Goal: Answer question/provide support: Share knowledge or assist other users

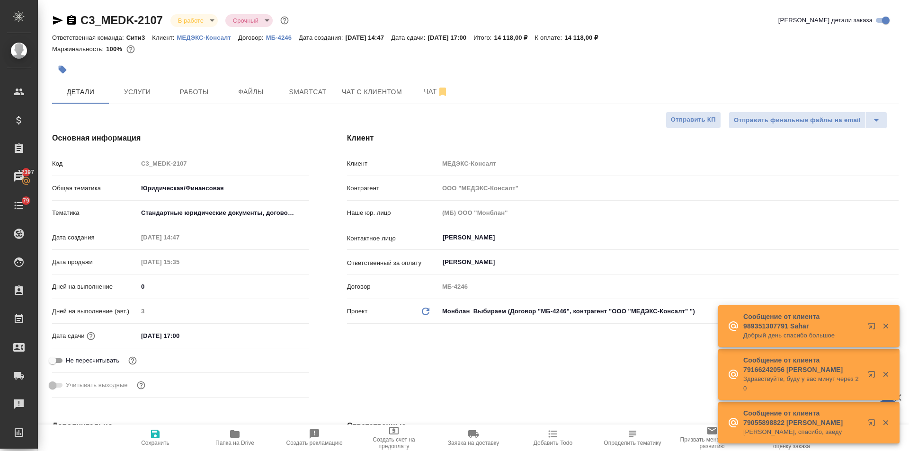
select select "RU"
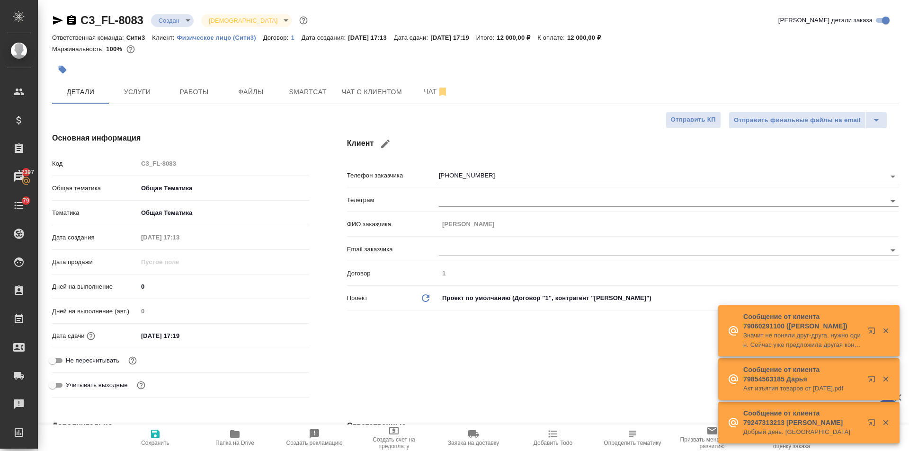
select select "RU"
click at [422, 87] on span "Чат" at bounding box center [435, 92] width 45 height 12
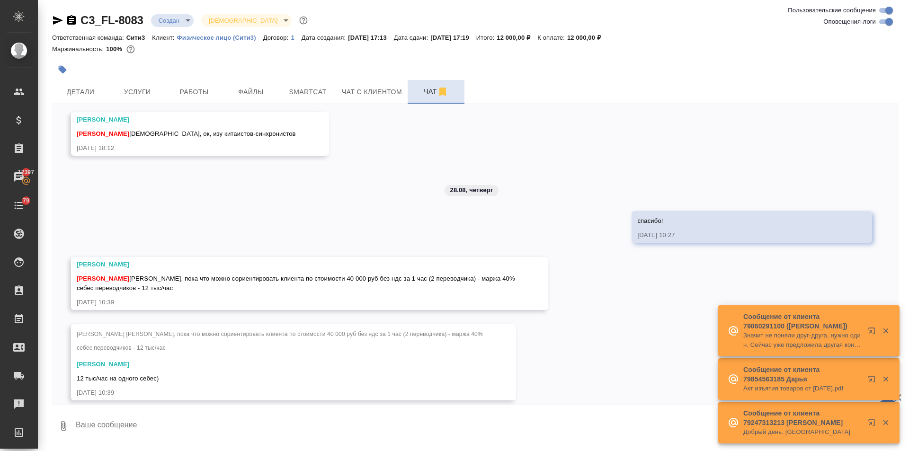
scroll to position [2259, 0]
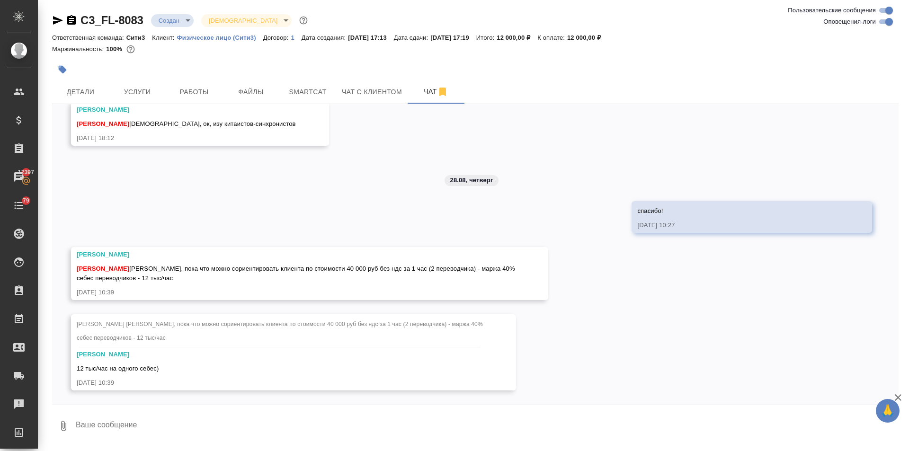
click at [111, 427] on textarea at bounding box center [487, 426] width 824 height 32
type textarea "с"
drag, startPoint x: 316, startPoint y: 268, endPoint x: 334, endPoint y: 267, distance: 18.0
click at [334, 267] on span "[PERSON_NAME] [PERSON_NAME], пока что можно сориентировать клиента по стоимости…" at bounding box center [296, 273] width 439 height 17
copy span "40 000"
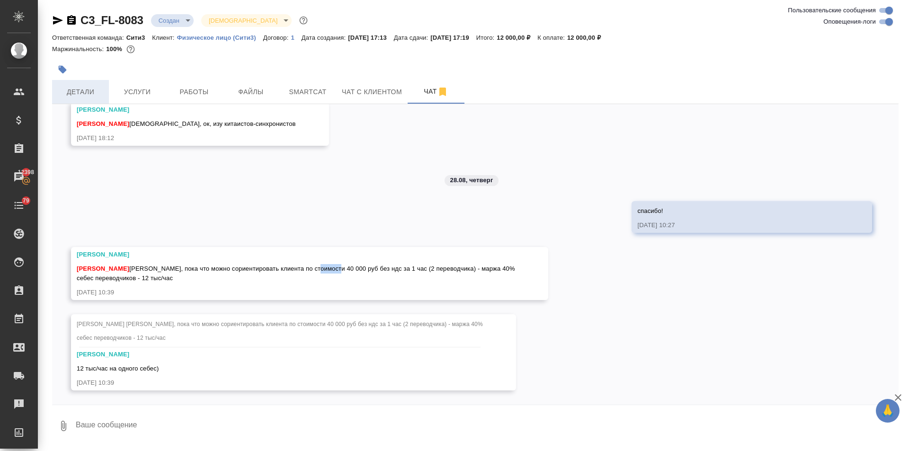
click at [88, 97] on span "Детали" at bounding box center [80, 92] width 45 height 12
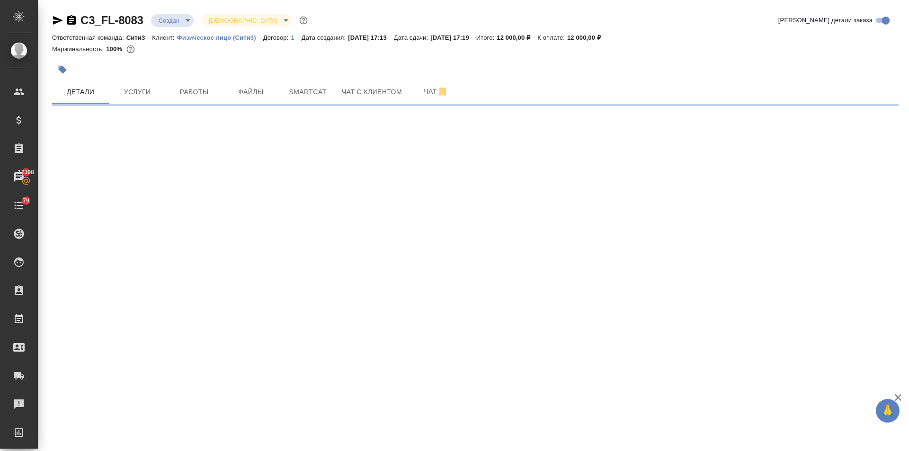
select select "RU"
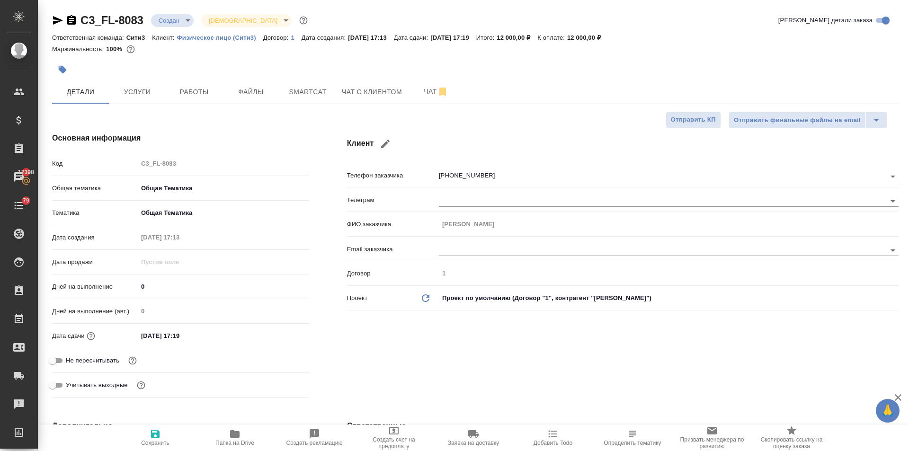
type textarea "x"
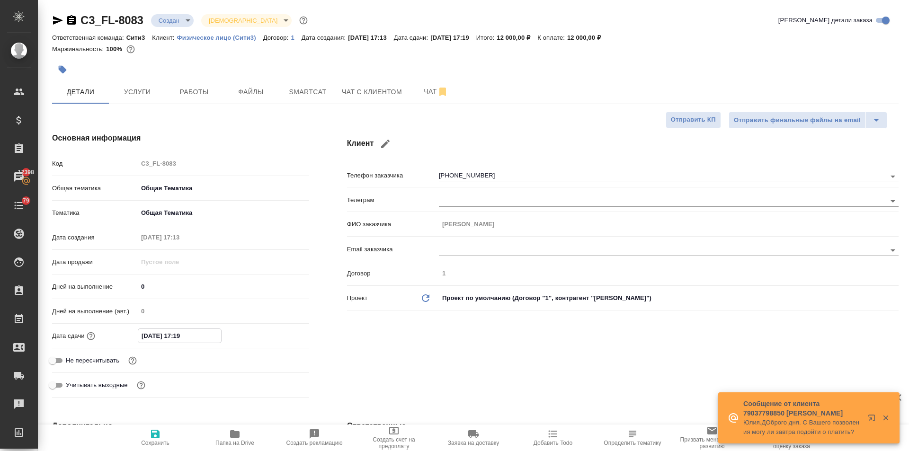
click at [213, 335] on input "[DATE] 17:19" at bounding box center [179, 336] width 83 height 14
click at [276, 334] on icon "button" at bounding box center [281, 335] width 11 height 11
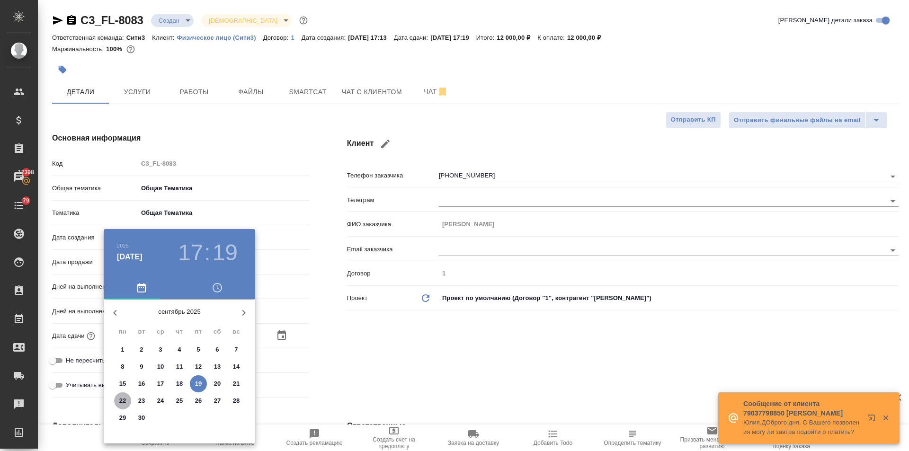
click at [120, 400] on p "22" at bounding box center [122, 400] width 7 height 9
type input "[DATE] 17:19"
type textarea "x"
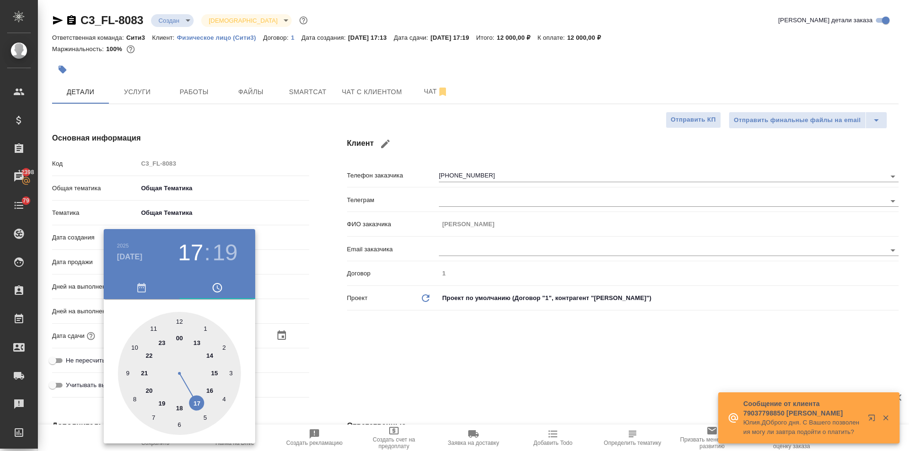
click at [180, 322] on div at bounding box center [179, 373] width 123 height 123
type input "[DATE] 12:19"
type textarea "x"
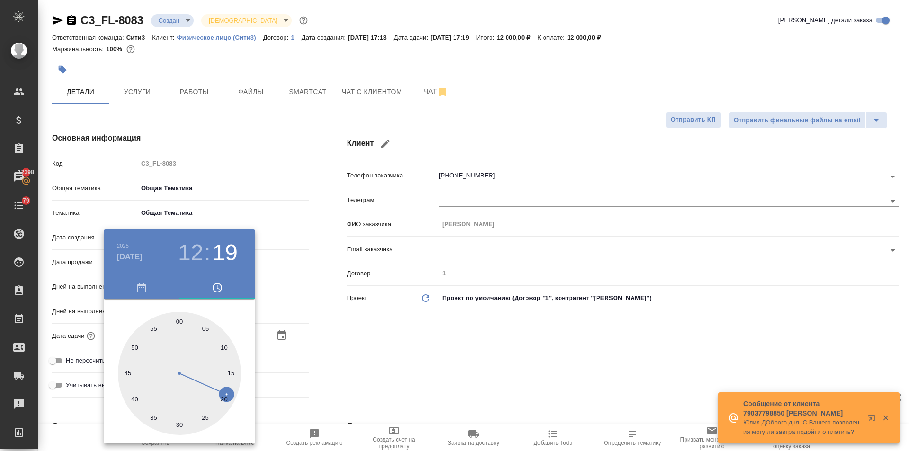
click at [180, 322] on div at bounding box center [179, 373] width 123 height 123
type input "[DATE] 12:00"
type textarea "x"
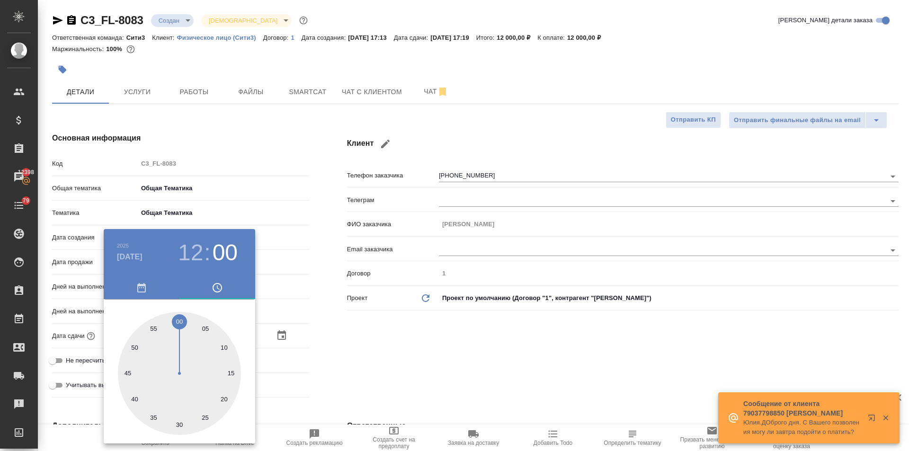
click at [334, 353] on div at bounding box center [454, 225] width 909 height 451
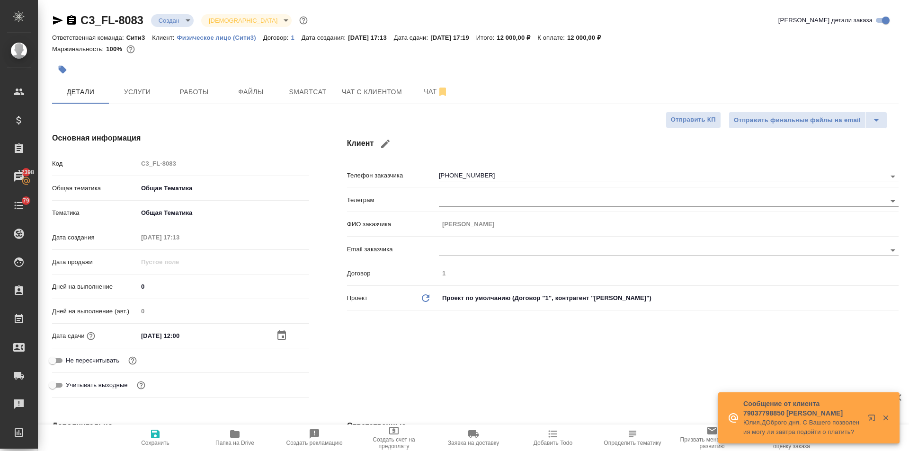
click at [167, 441] on span "Сохранить" at bounding box center [155, 443] width 28 height 7
type textarea "x"
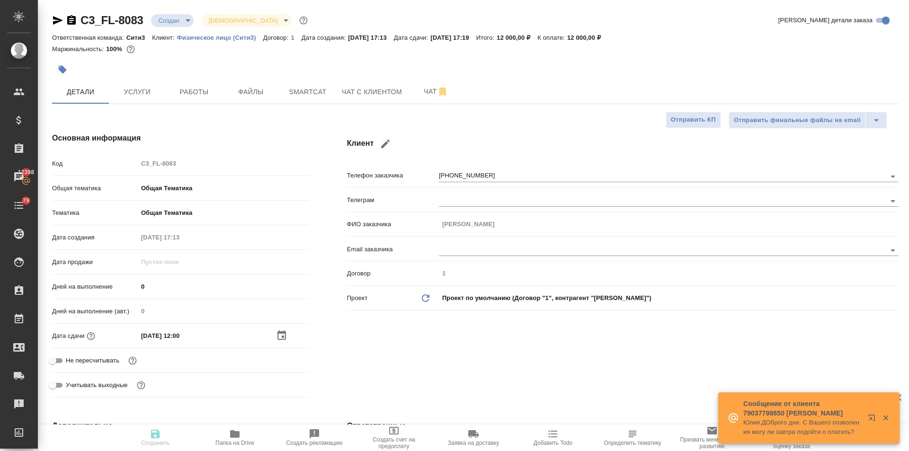
type textarea "x"
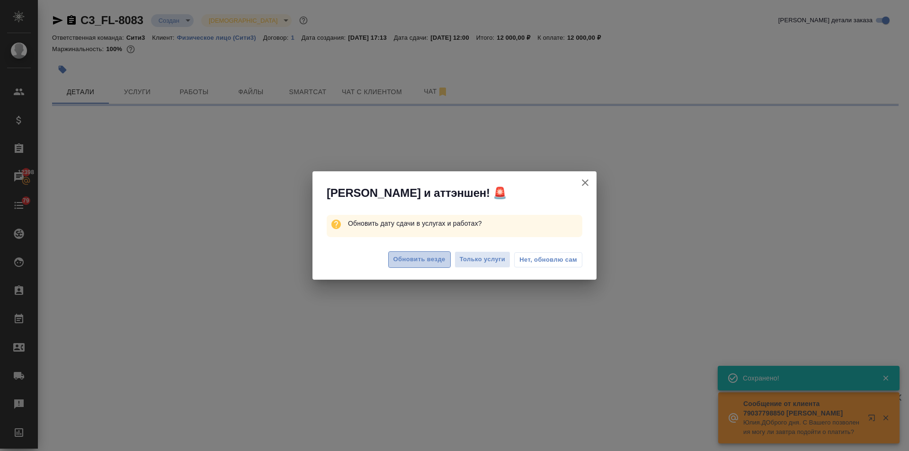
click at [402, 260] on span "Обновить везде" at bounding box center [420, 259] width 52 height 11
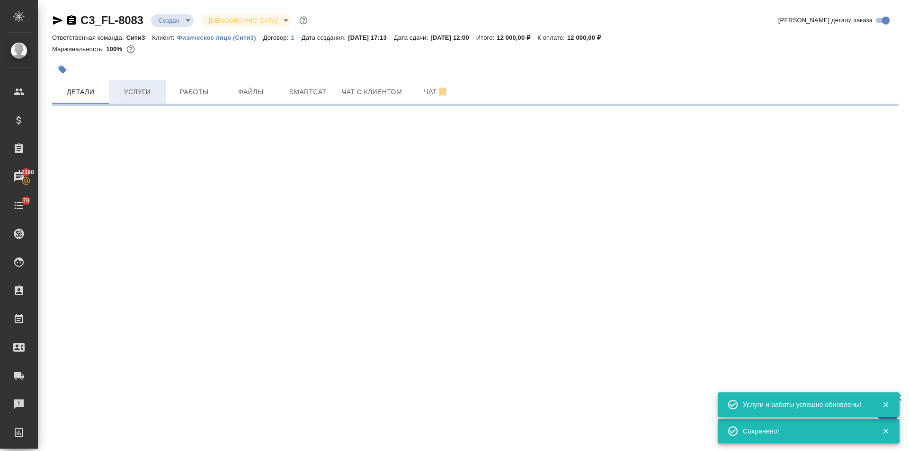
select select "RU"
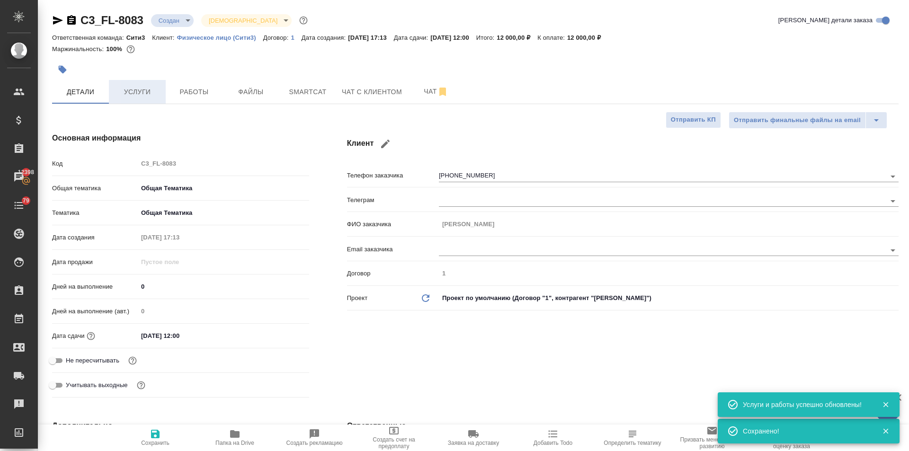
type textarea "x"
click at [121, 83] on button "Услуги" at bounding box center [137, 92] width 57 height 24
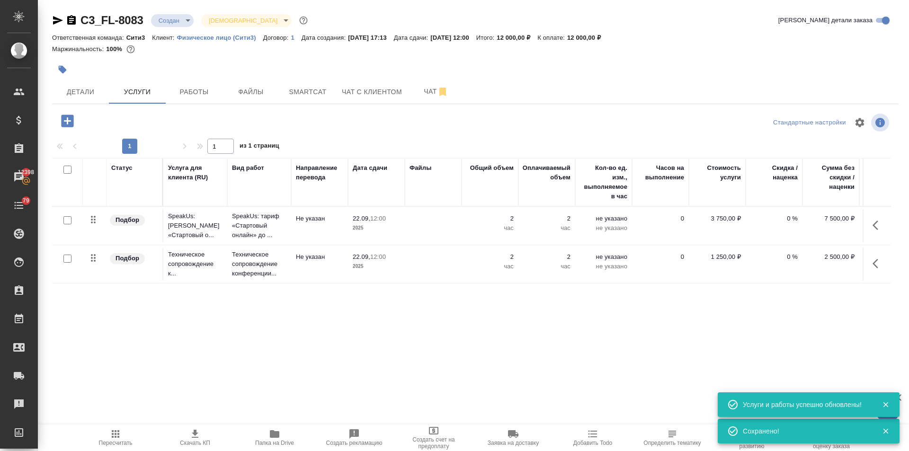
click at [61, 116] on icon "button" at bounding box center [67, 121] width 17 height 17
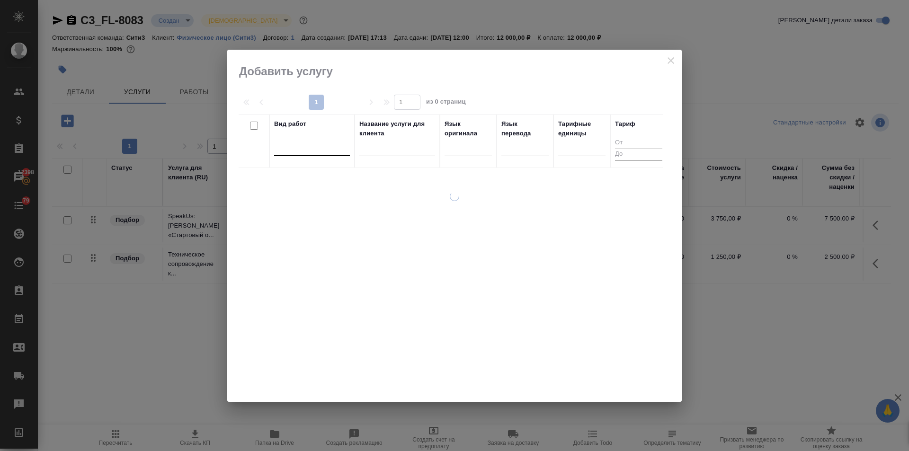
click at [322, 149] on div at bounding box center [312, 147] width 76 height 14
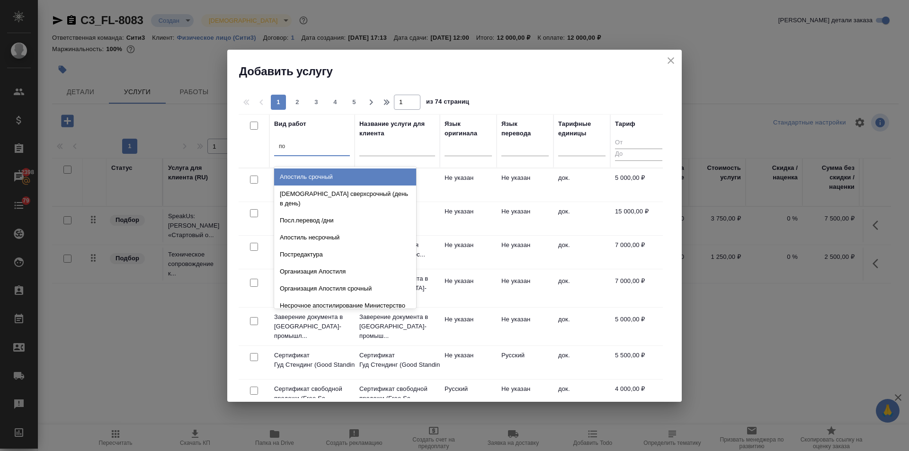
type input "п"
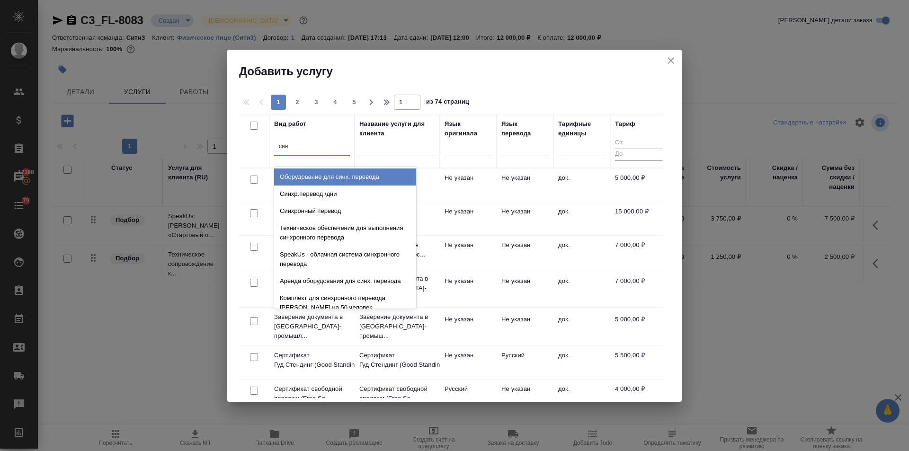
type input "синх"
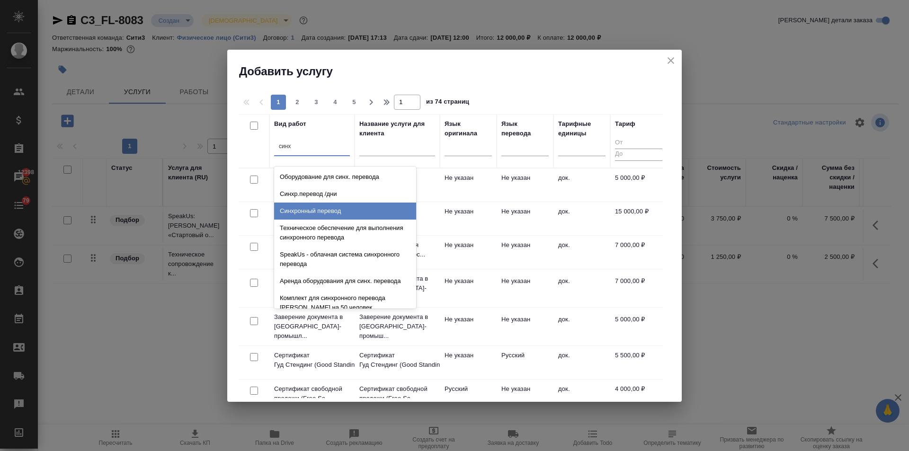
click at [318, 210] on div "Синхронный перевод" at bounding box center [345, 211] width 142 height 17
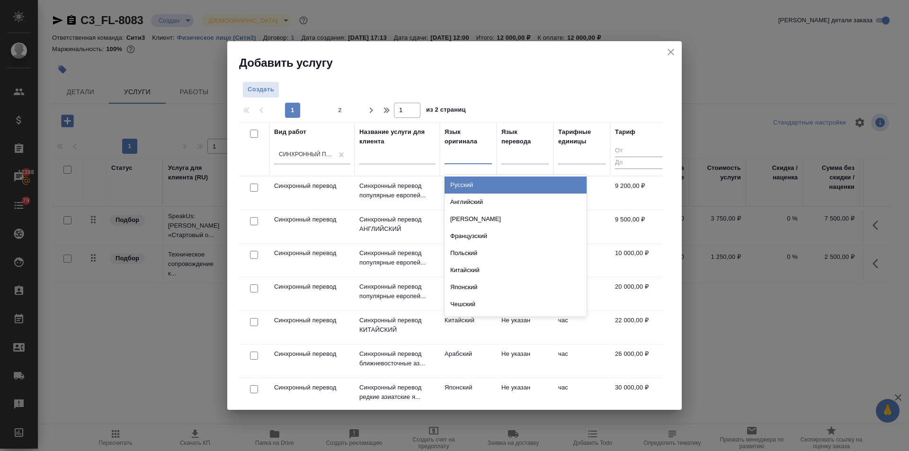
click at [463, 158] on div at bounding box center [468, 155] width 47 height 14
type input "кит"
click at [473, 184] on div "Китайский" at bounding box center [516, 185] width 142 height 17
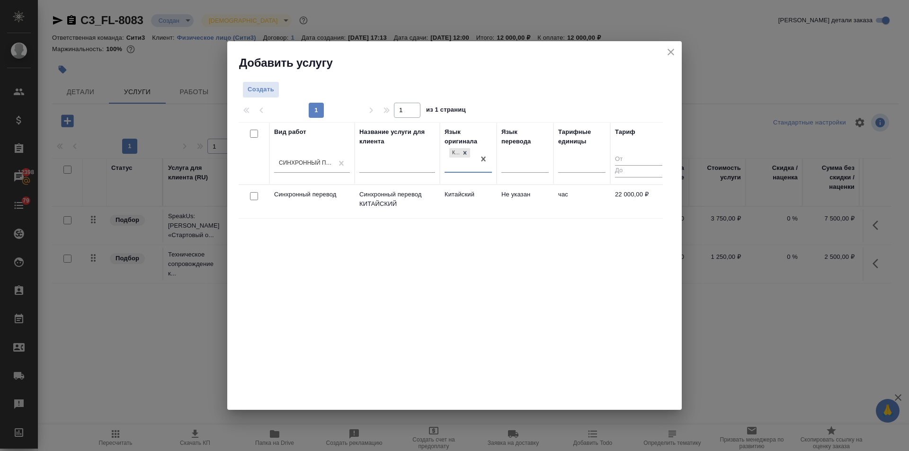
click at [251, 194] on input "checkbox" at bounding box center [254, 196] width 8 height 8
checkbox input "true"
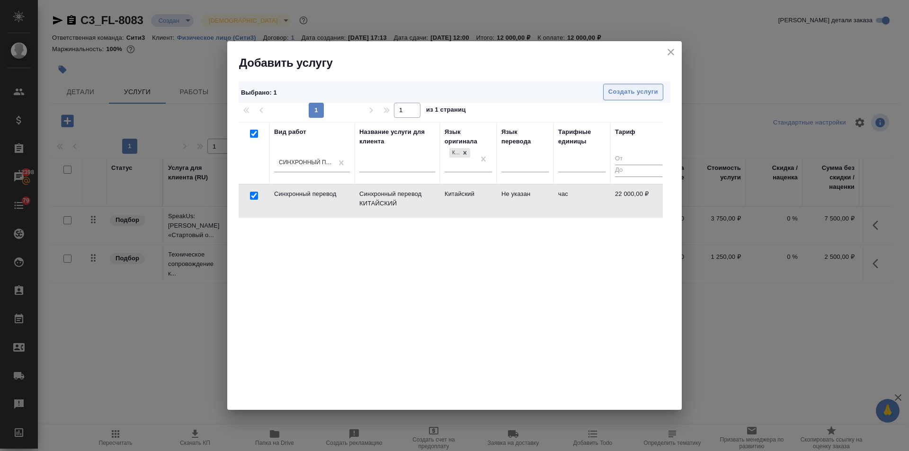
click at [615, 94] on span "Создать услуги" at bounding box center [634, 92] width 50 height 11
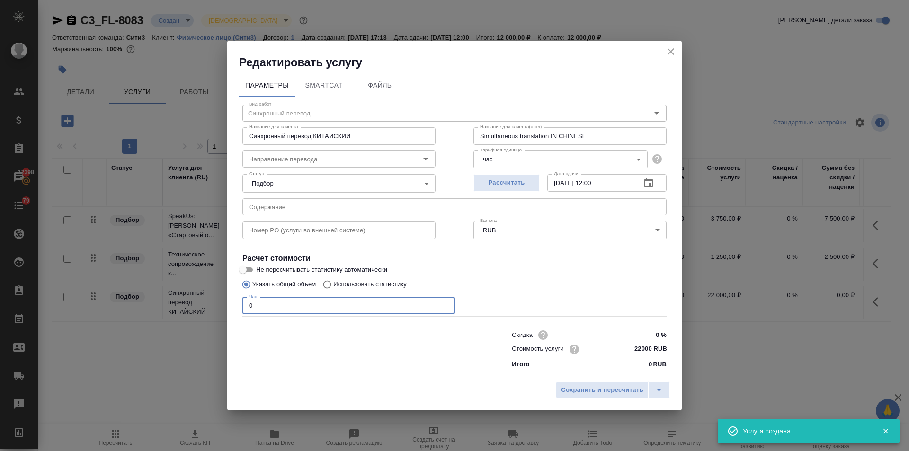
drag, startPoint x: 255, startPoint y: 307, endPoint x: 208, endPoint y: 306, distance: 46.9
click at [208, 306] on div "Редактировать услугу Параметры SmartCat Файлы Вид работ Синхронный перевод Вид …" at bounding box center [454, 225] width 909 height 451
type input "2"
click at [649, 344] on input "22000 RUB" at bounding box center [649, 349] width 35 height 14
drag, startPoint x: 652, startPoint y: 344, endPoint x: 603, endPoint y: 344, distance: 48.3
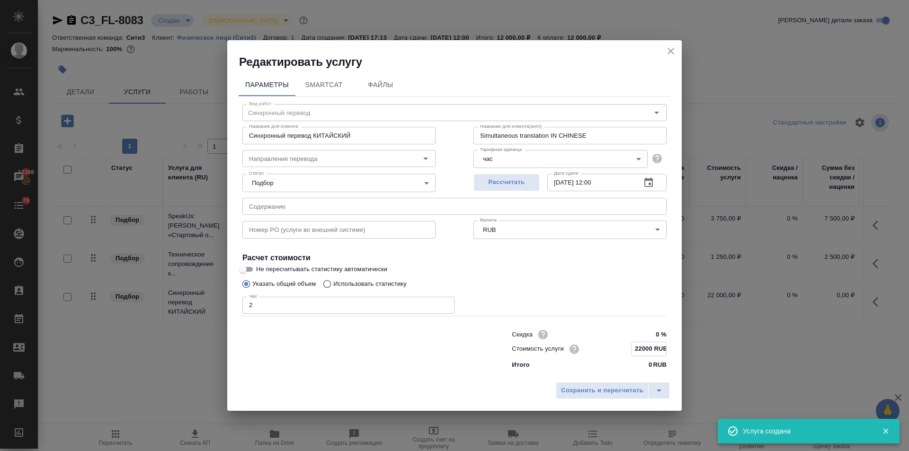
click at [603, 344] on div "Стоимость услуги 22000 RUB" at bounding box center [589, 349] width 155 height 15
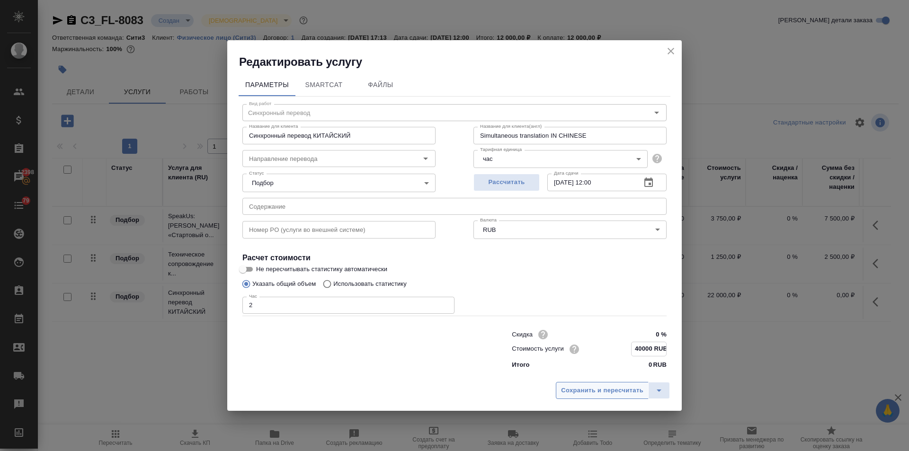
type input "40000 RUB"
click at [609, 394] on span "Сохранить и пересчитать" at bounding box center [602, 391] width 82 height 11
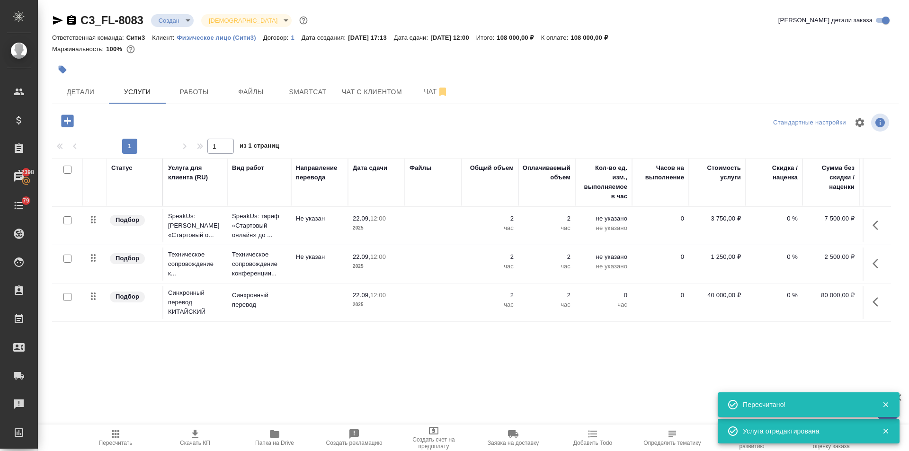
click at [193, 433] on icon "button" at bounding box center [195, 434] width 7 height 8
click at [432, 98] on button "Чат" at bounding box center [436, 92] width 57 height 24
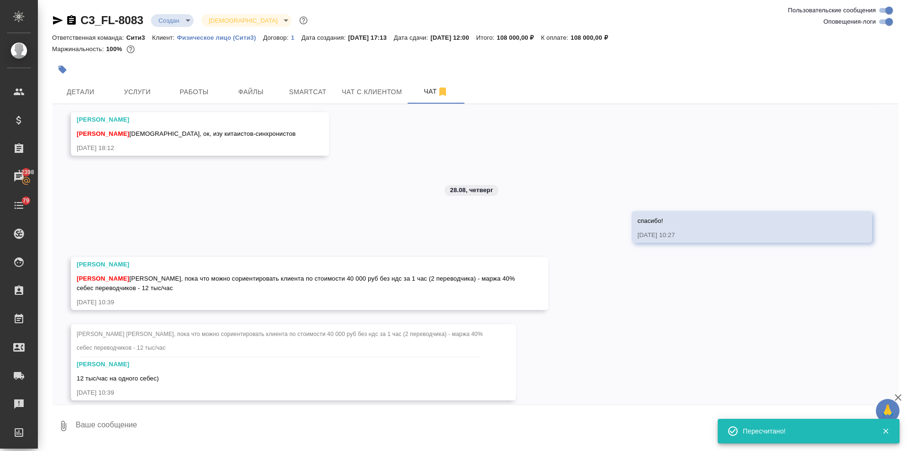
scroll to position [2259, 0]
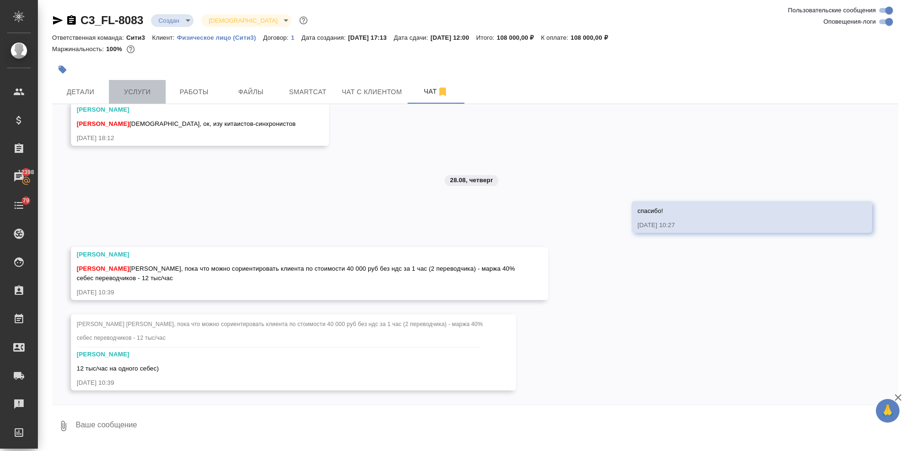
click at [129, 93] on span "Услуги" at bounding box center [137, 92] width 45 height 12
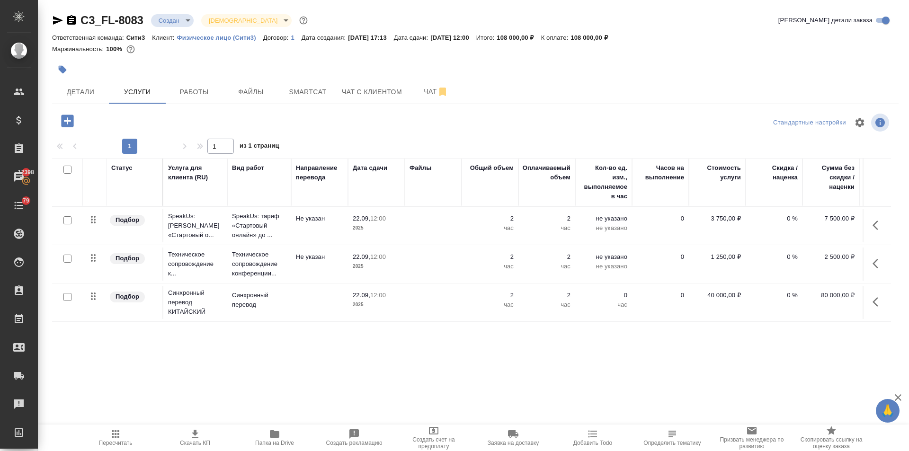
click at [198, 434] on icon "button" at bounding box center [194, 434] width 11 height 11
click at [354, 91] on span "Чат с клиентом" at bounding box center [372, 92] width 60 height 12
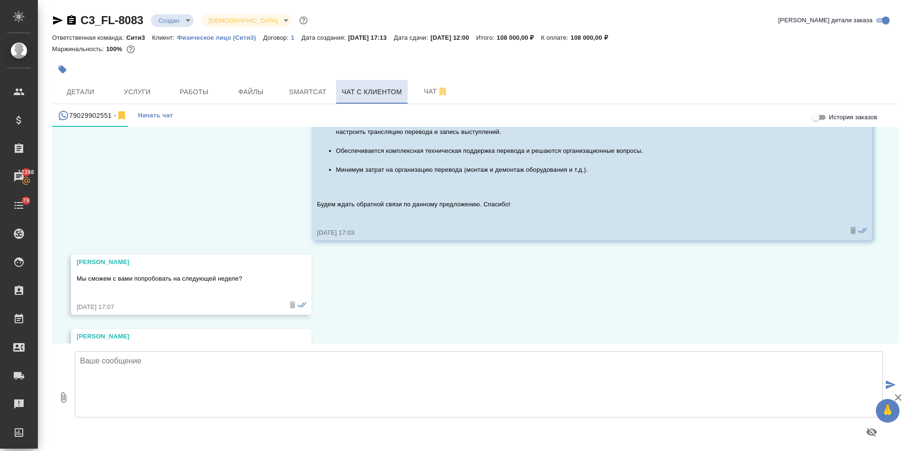
scroll to position [1923, 0]
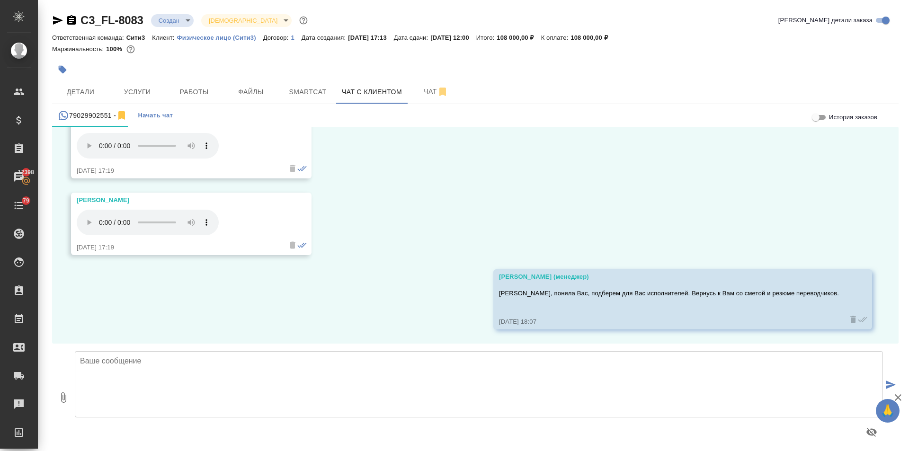
click at [146, 370] on textarea at bounding box center [479, 384] width 808 height 66
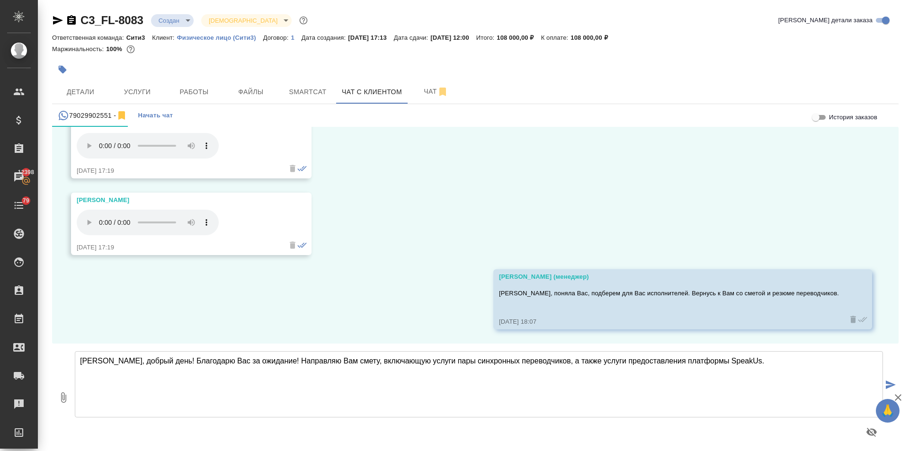
click at [194, 379] on textarea "[PERSON_NAME], добрый день! Благодарю Вас за ожидание! Направляю Вам смету, вкл…" at bounding box center [479, 384] width 808 height 66
click at [758, 362] on textarea "[PERSON_NAME], добрый день! Благодарю Вас за ожидание! Направляю Вам смету, вкл…" at bounding box center [479, 384] width 808 height 66
type textarea "[PERSON_NAME], добрый день! Благодарю Вас за ожидание! Направляю Вам смету, вкл…"
click at [64, 395] on icon "button" at bounding box center [63, 398] width 5 height 10
type input "C:\fakepath\Proposal_C3_FL-8083.pdf"
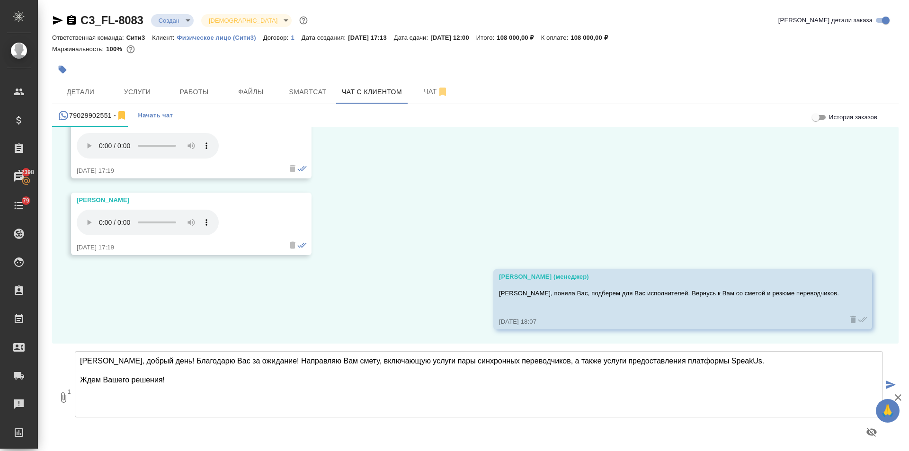
click at [886, 382] on icon "submit" at bounding box center [891, 385] width 10 height 9
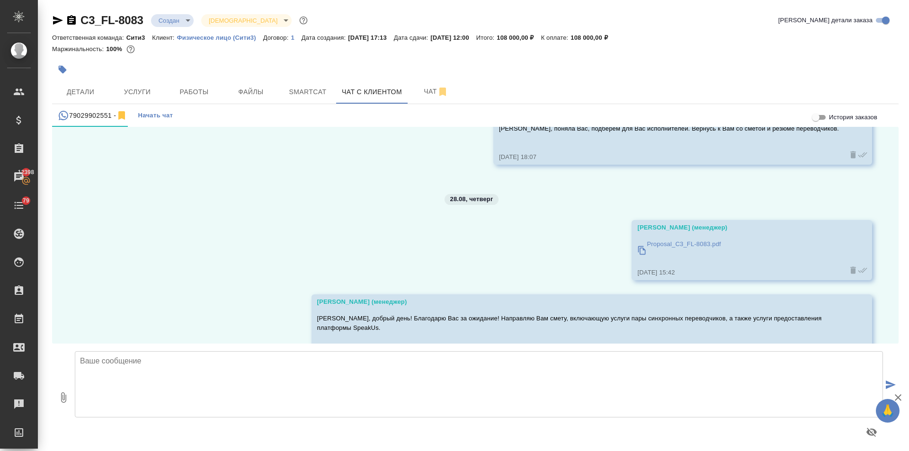
scroll to position [2147, 0]
